Goal: Task Accomplishment & Management: Manage account settings

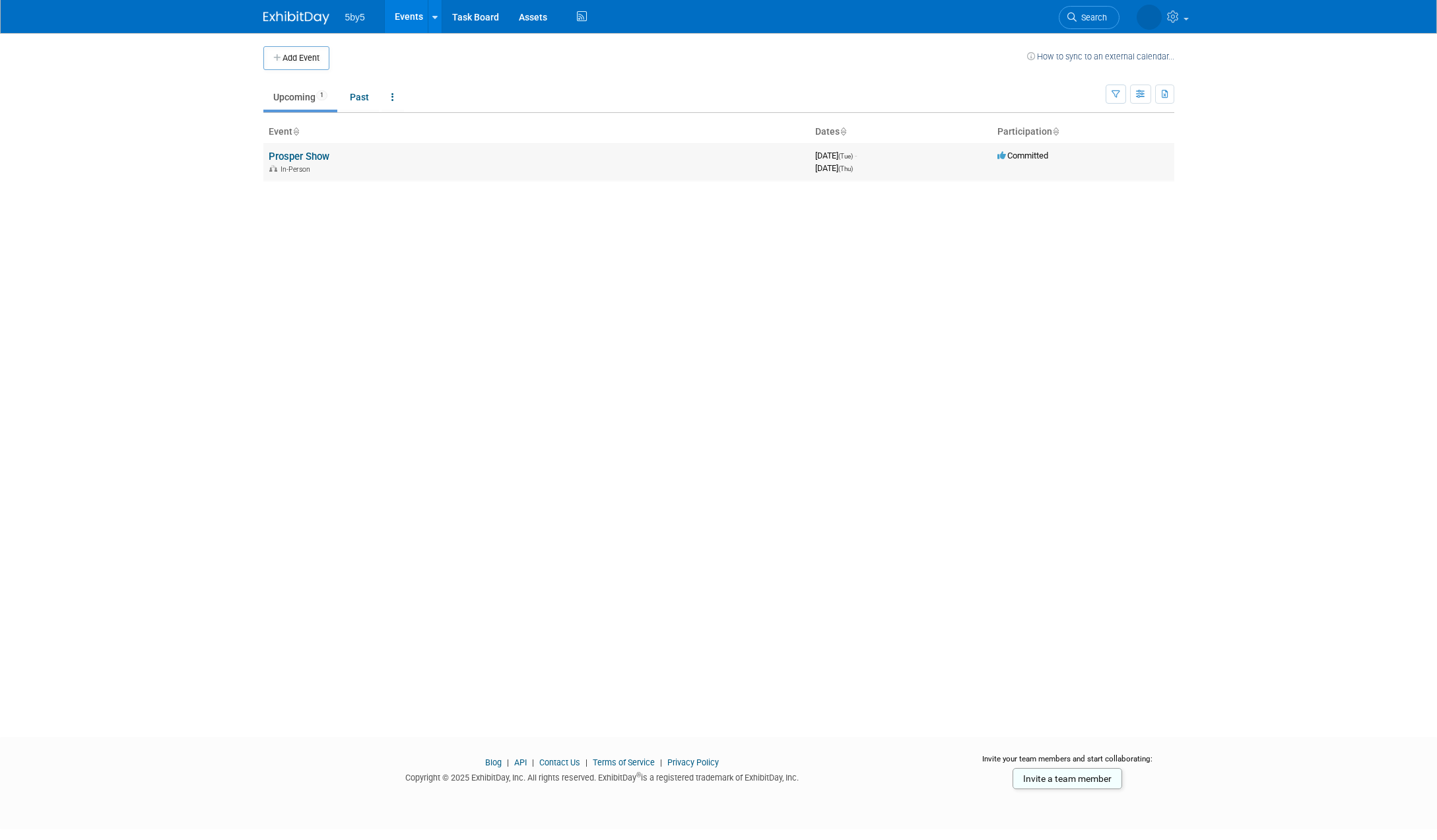
click at [304, 156] on link "Prosper Show" at bounding box center [299, 157] width 61 height 12
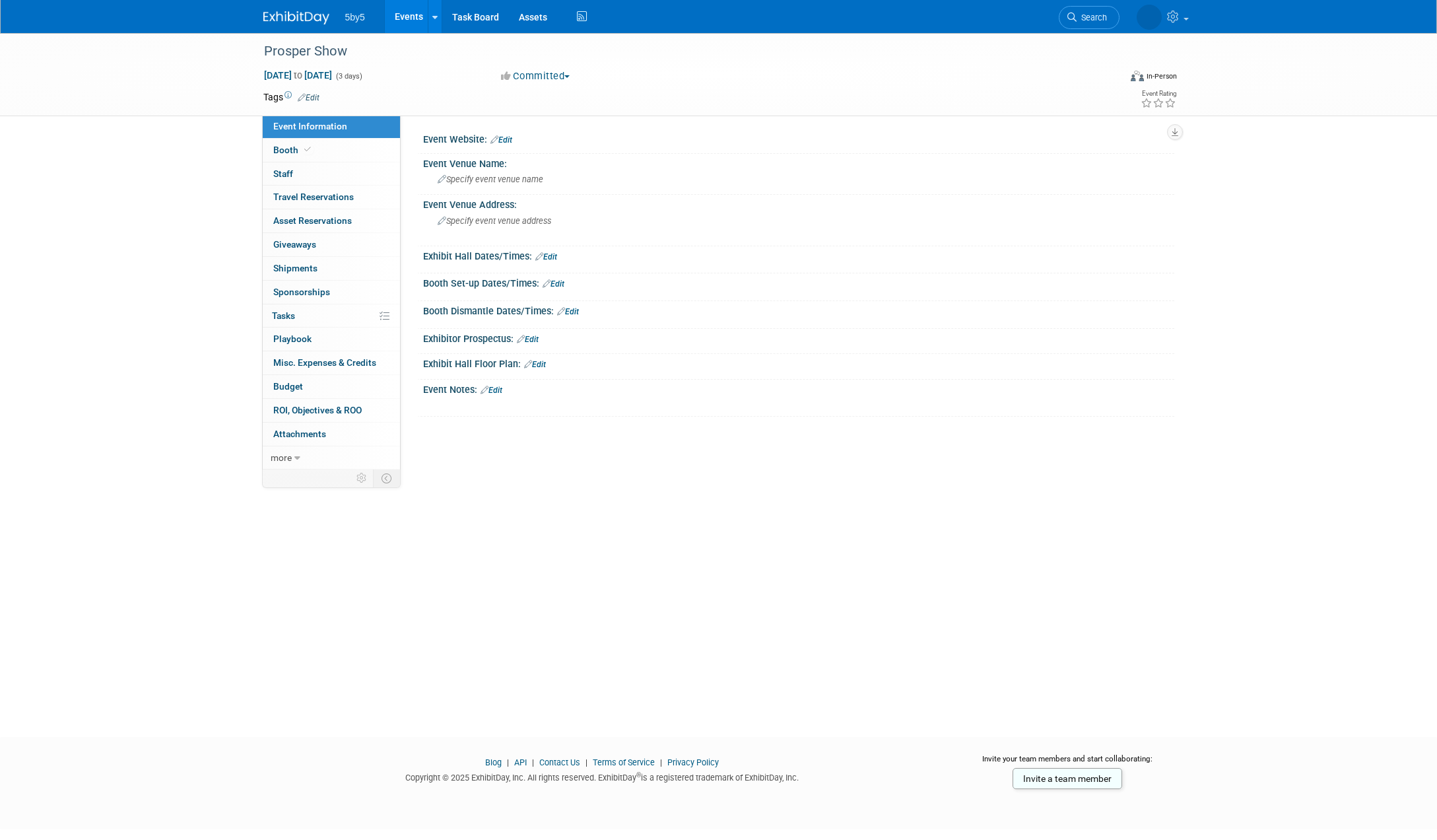
click at [509, 140] on link "Edit" at bounding box center [501, 140] width 21 height 10
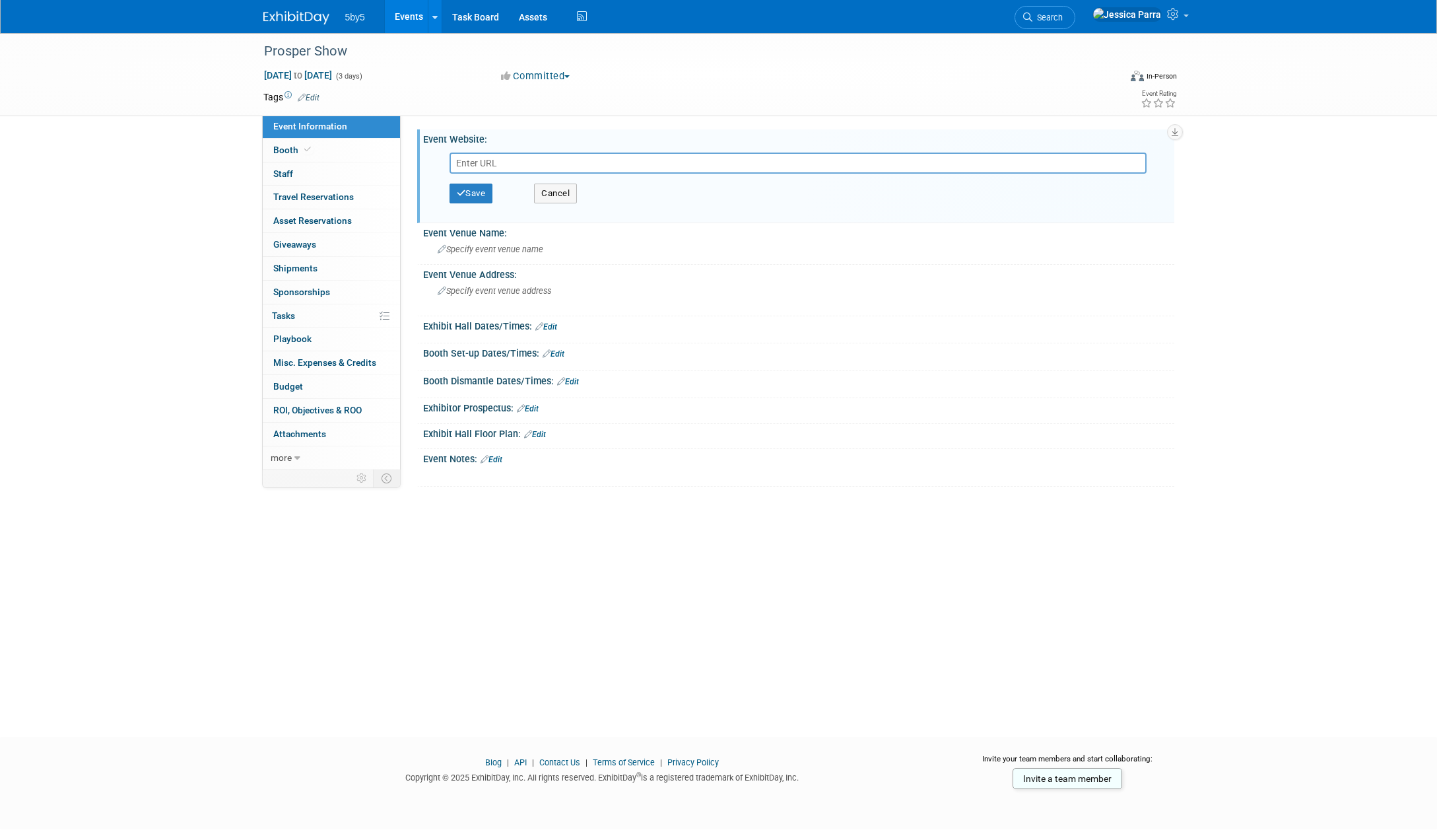
paste input "https://prospershow.com"
type input "https://prospershow.com"
click at [465, 202] on div "Save Cancel" at bounding box center [802, 194] width 704 height 40
click at [468, 196] on button "Save" at bounding box center [471, 193] width 44 height 20
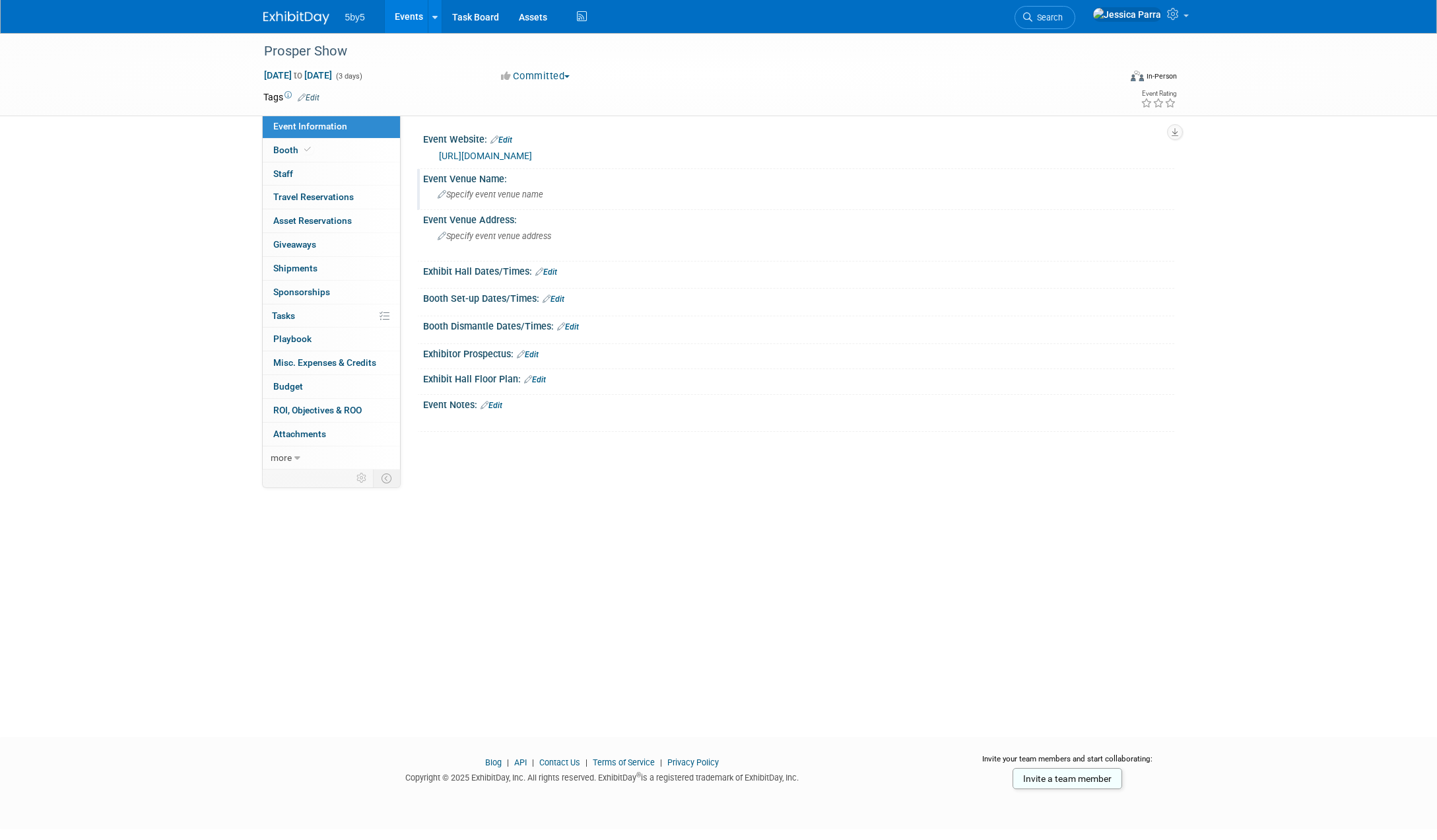
click at [465, 194] on span "Specify event venue name" at bounding box center [490, 194] width 106 height 10
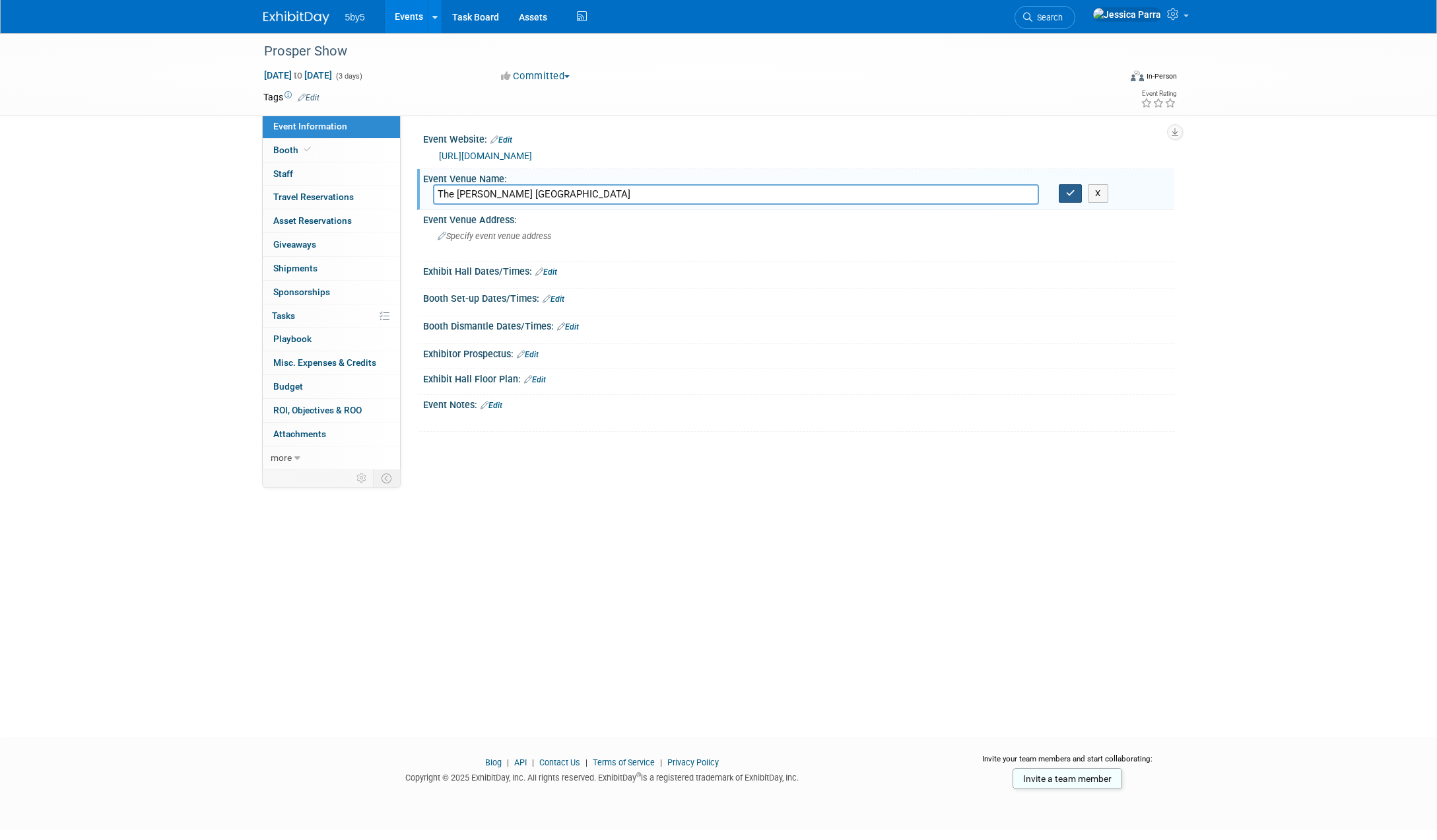
type input "The Wynn Las Vegas"
click at [1070, 199] on button "button" at bounding box center [1071, 193] width 24 height 18
